Goal: Check status: Check status

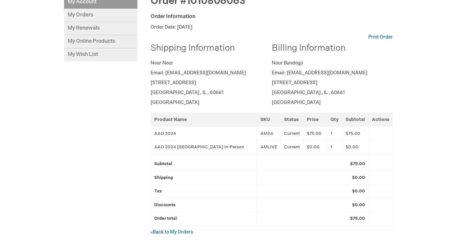
scroll to position [105, 0]
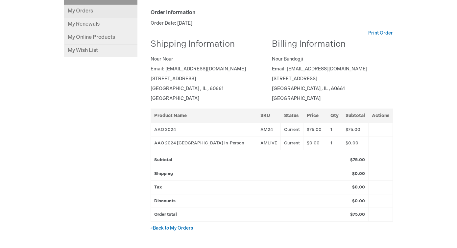
click at [94, 11] on link "My Orders" at bounding box center [100, 11] width 73 height 13
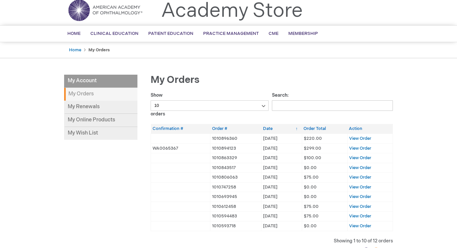
scroll to position [26, 0]
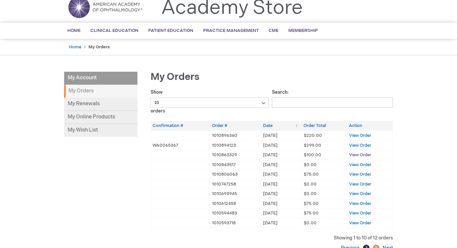
click at [357, 155] on span "View Order" at bounding box center [360, 154] width 22 height 5
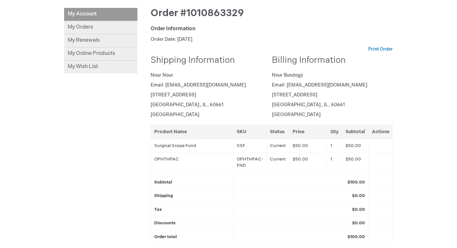
scroll to position [78, 0]
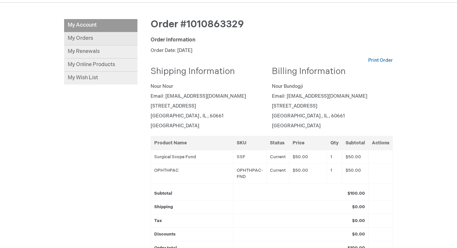
click at [96, 38] on link "My Orders" at bounding box center [100, 38] width 73 height 13
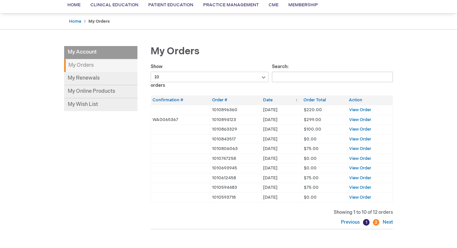
scroll to position [61, 0]
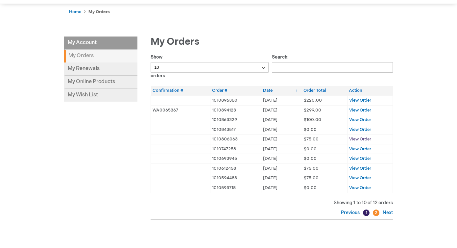
click at [364, 140] on span "View Order" at bounding box center [360, 138] width 22 height 5
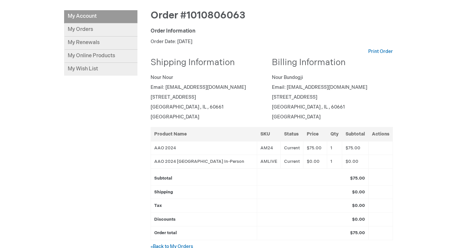
scroll to position [89, 0]
